Goal: Browse casually

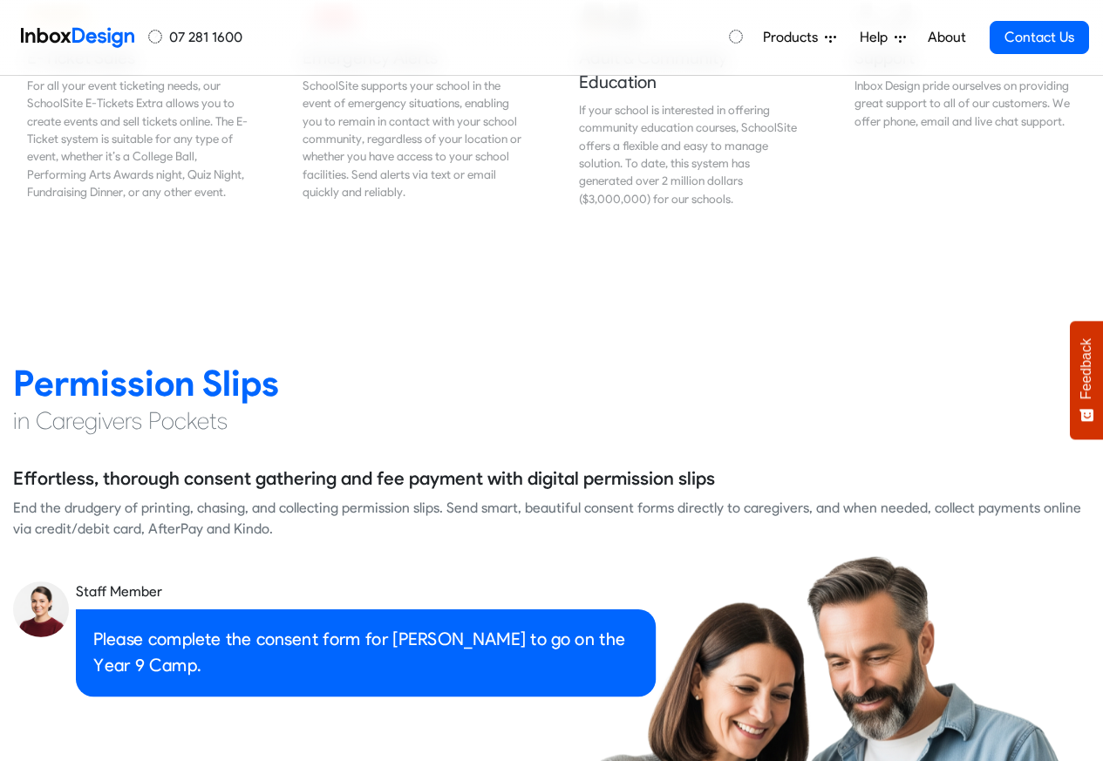
scroll to position [2198, 0]
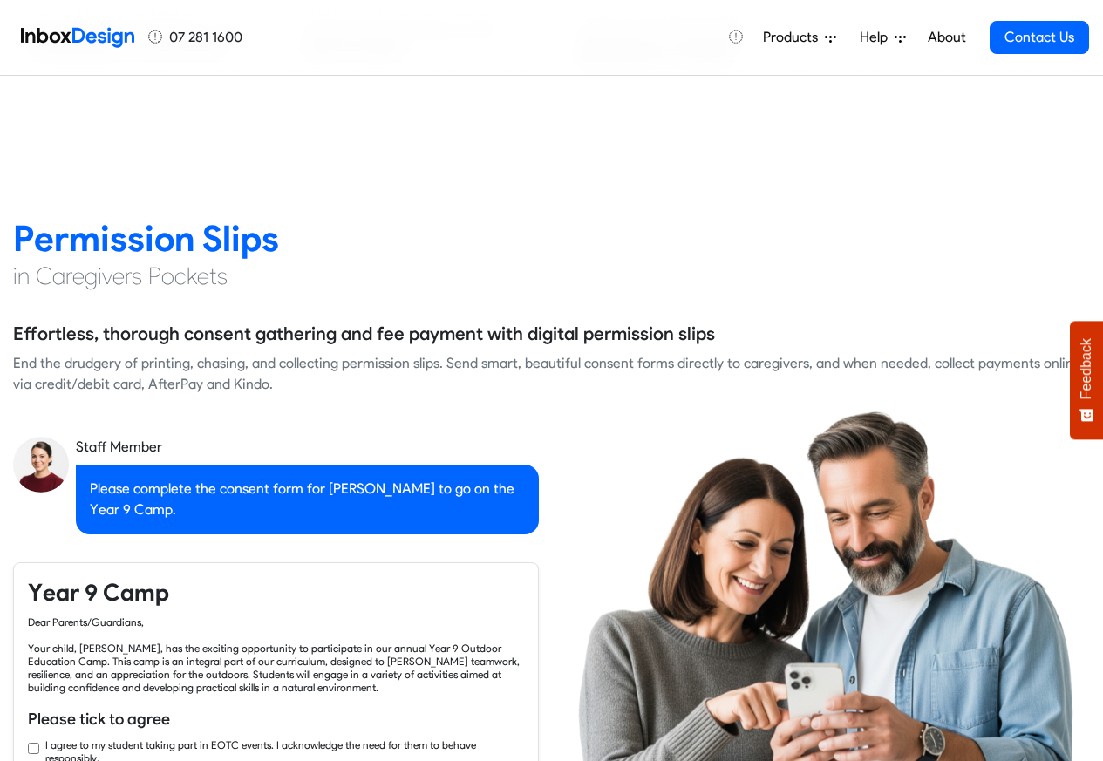
checkbox input "true"
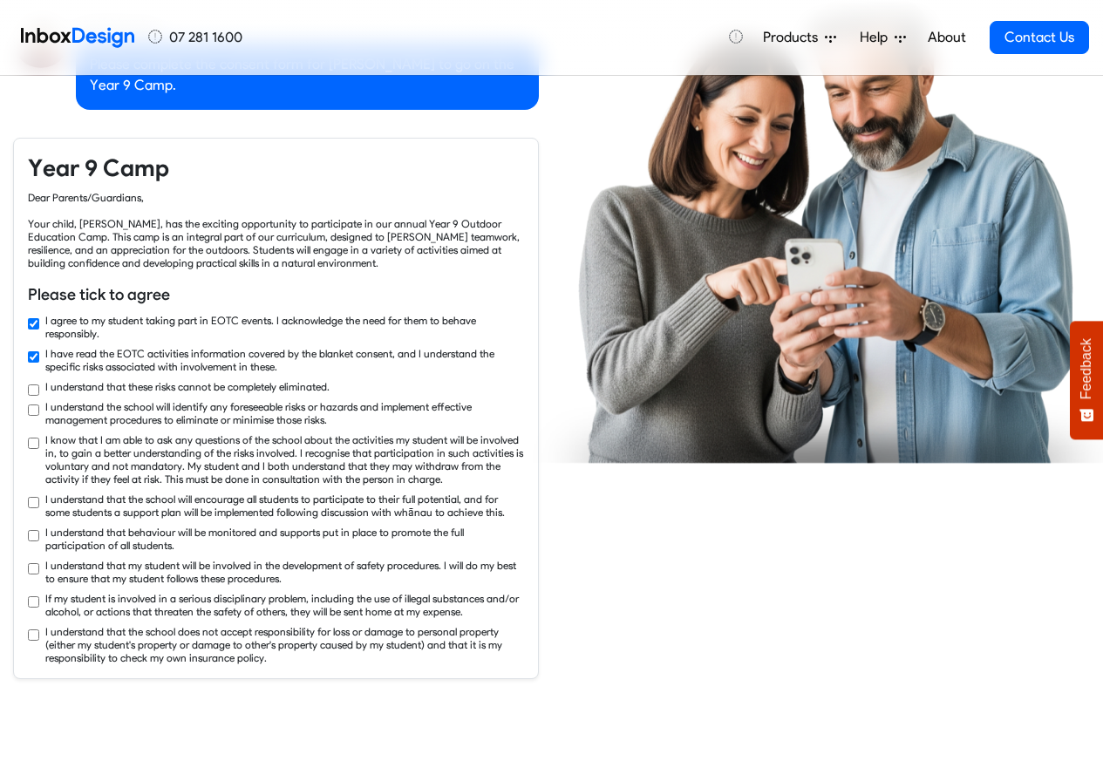
checkbox input "true"
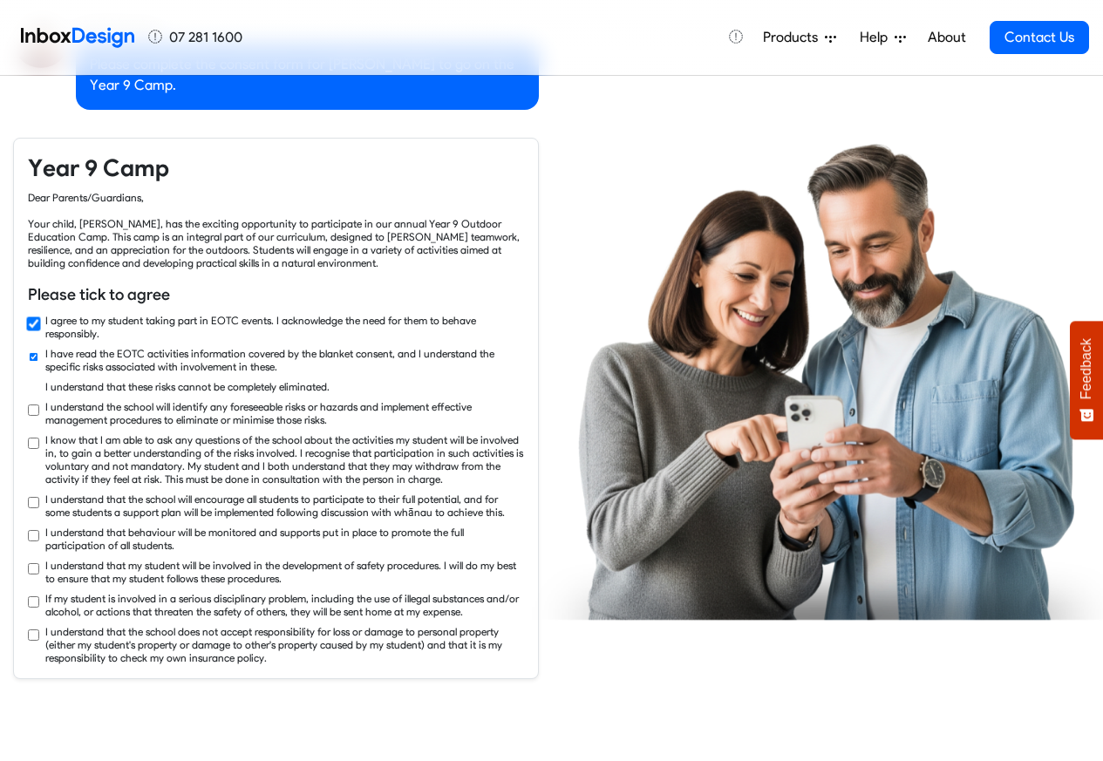
scroll to position [2930, 0]
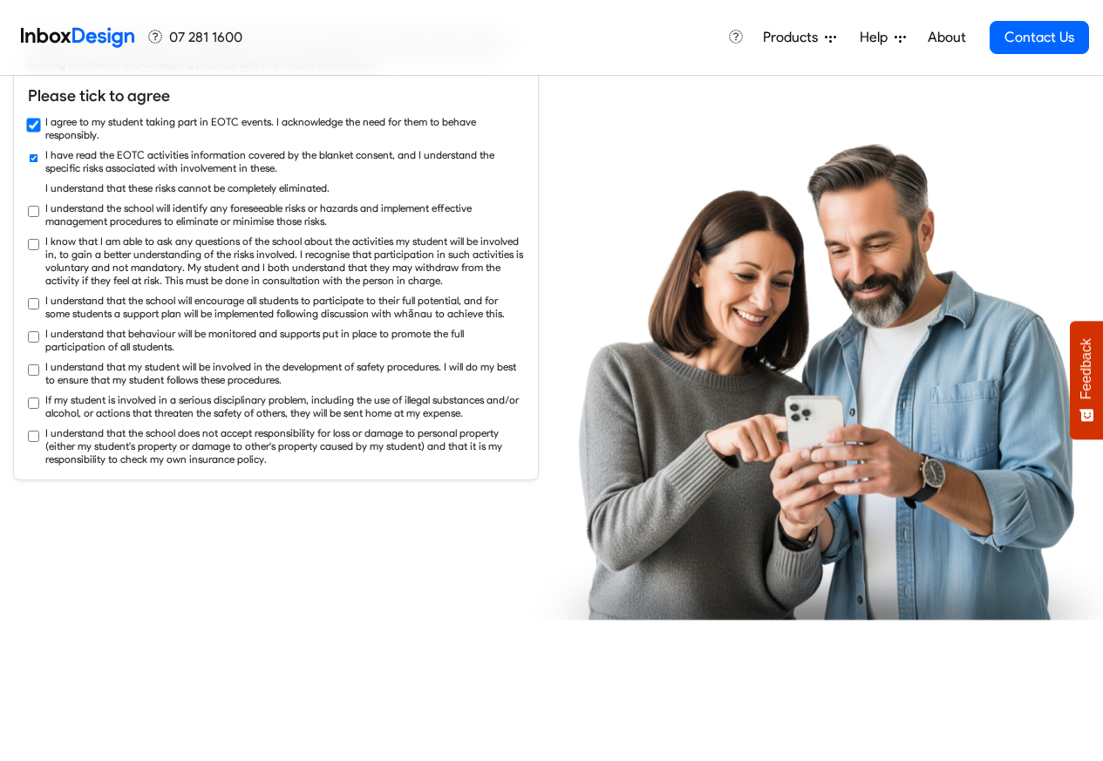
checkbox input "true"
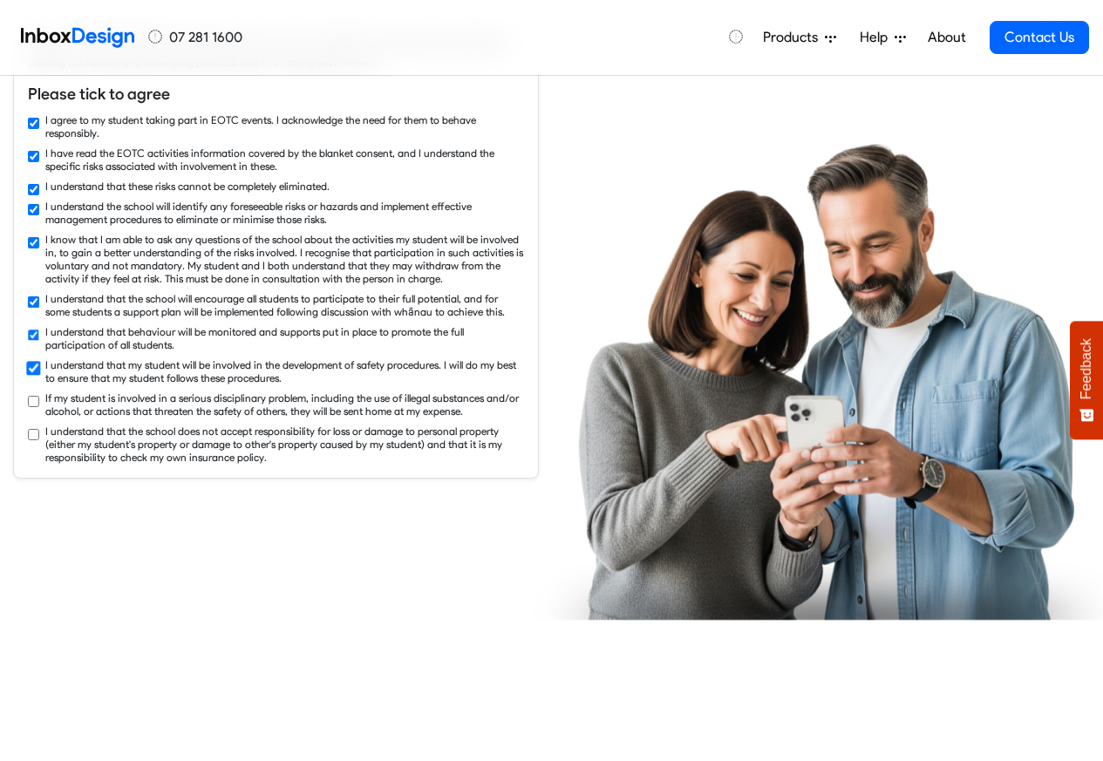
checkbox input "true"
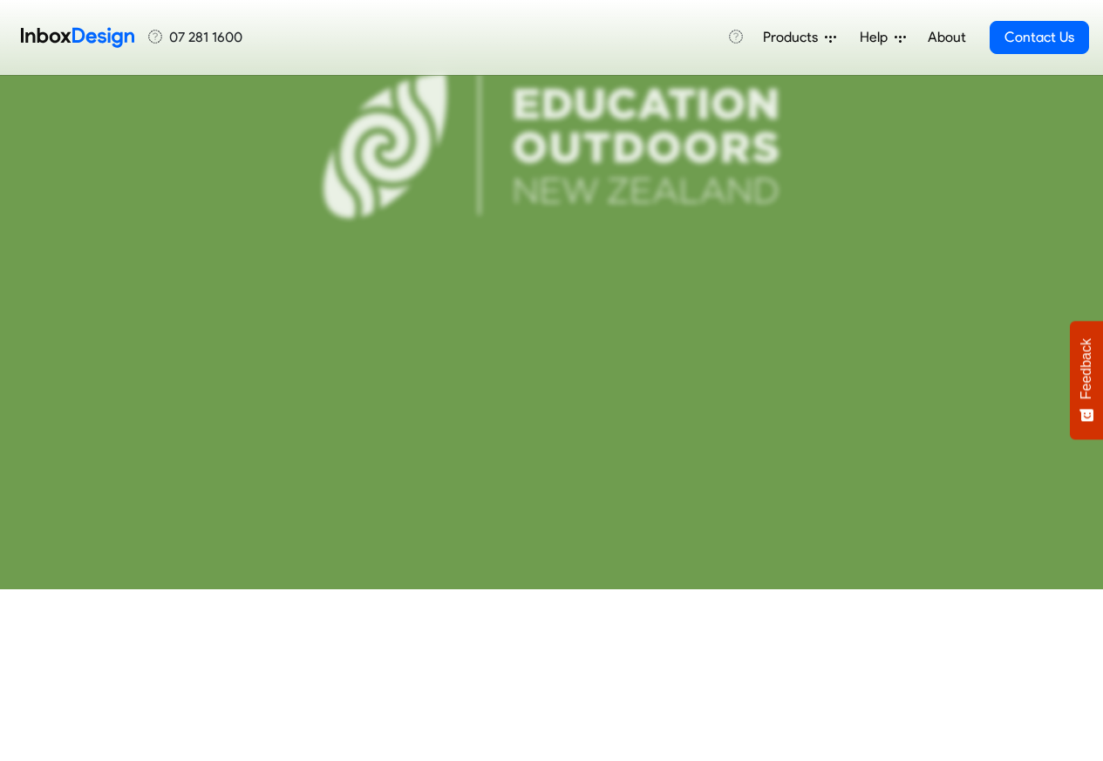
scroll to position [6593, 0]
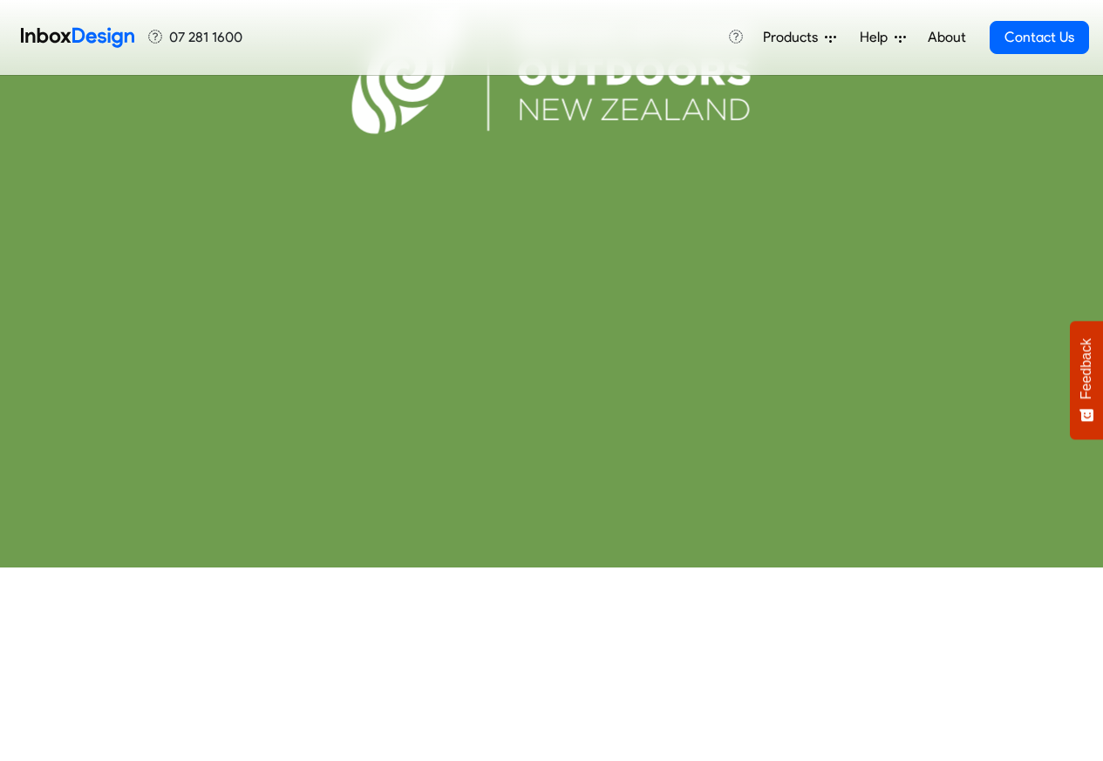
checkbox input "false"
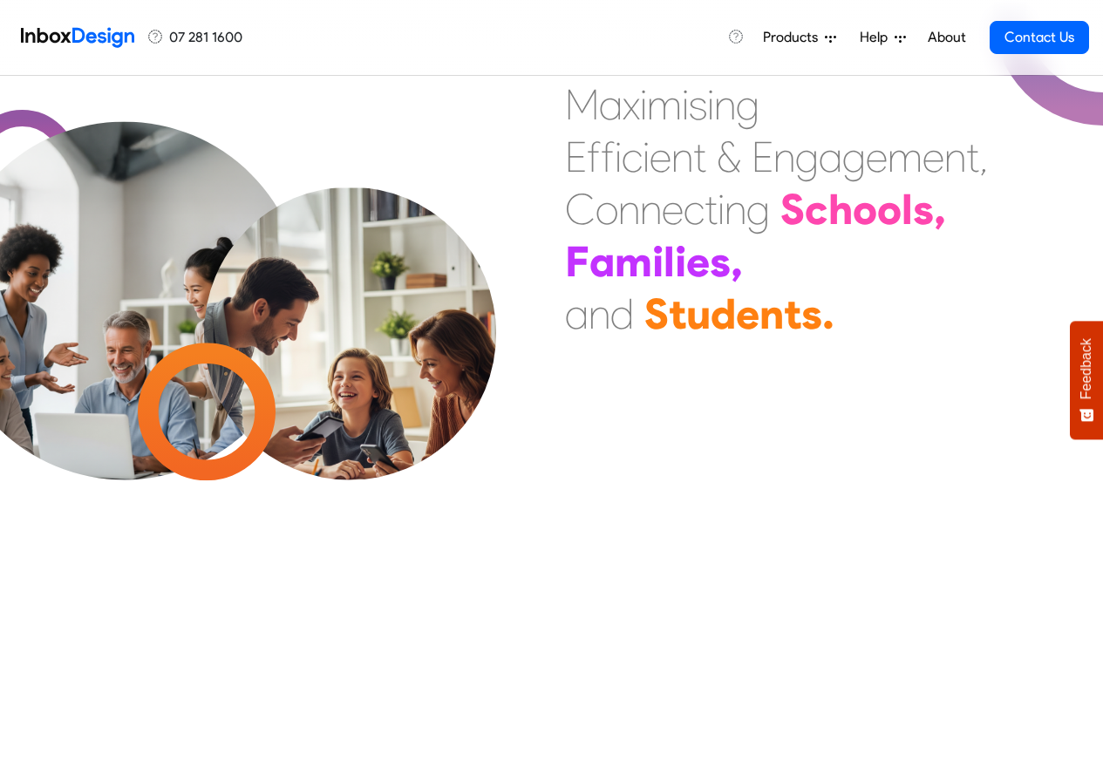
checkbox input "false"
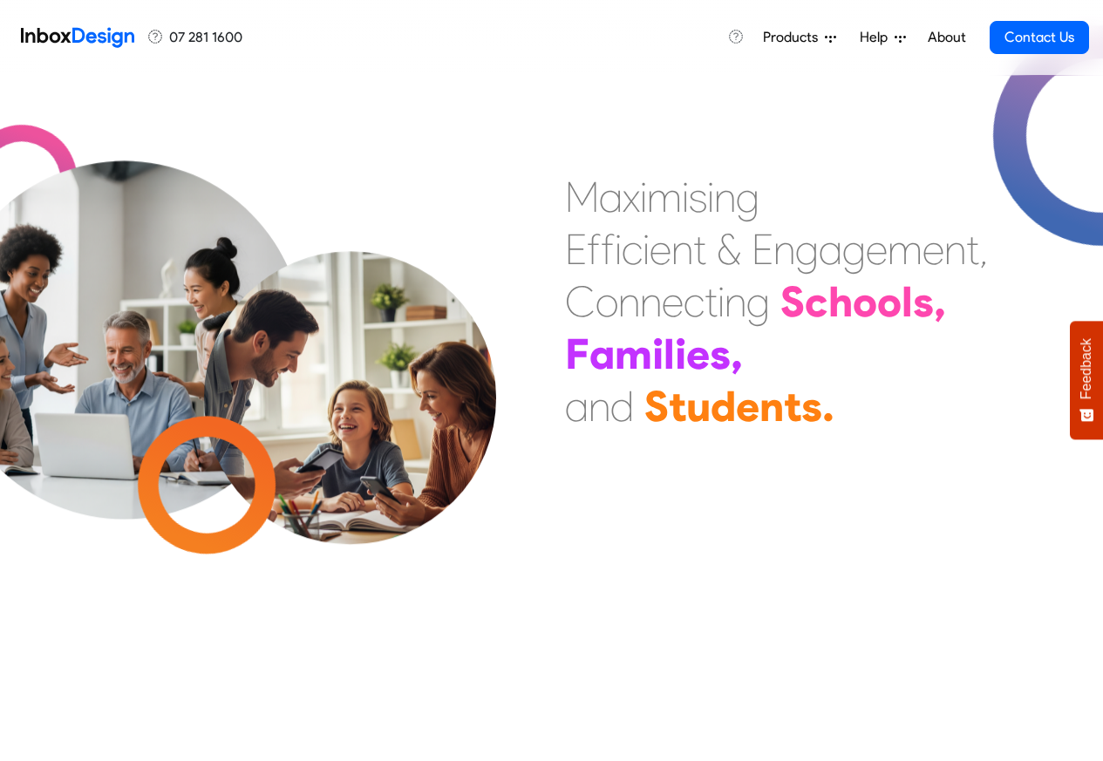
checkbox input "false"
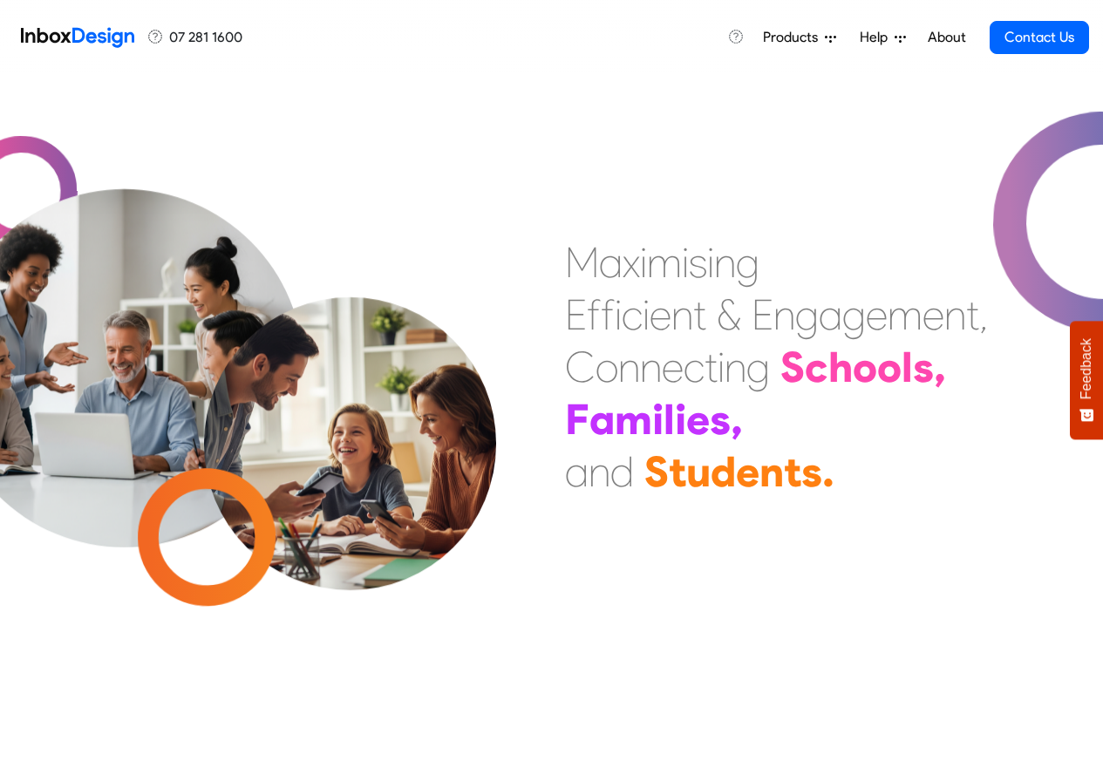
checkbox input "false"
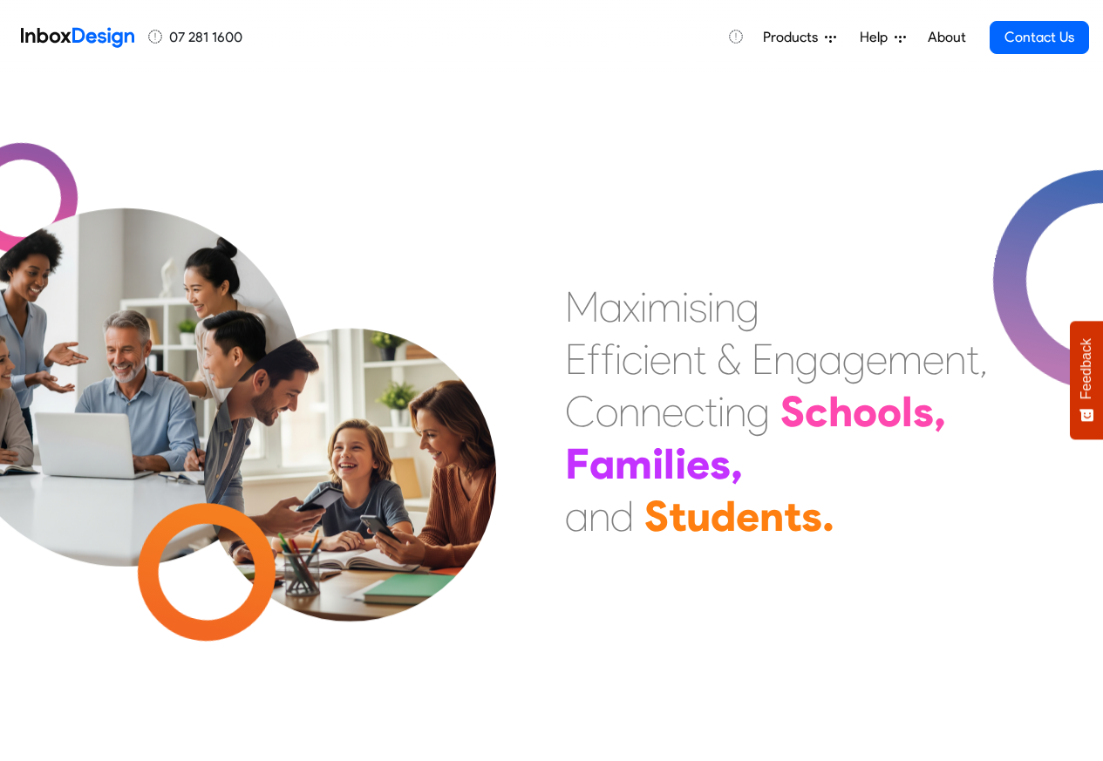
checkbox input "false"
